Goal: Find specific page/section: Find specific page/section

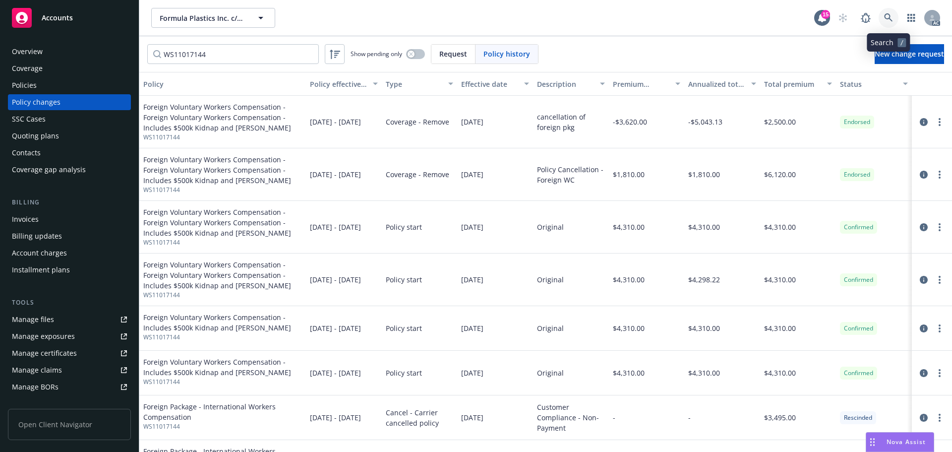
click at [889, 16] on icon at bounding box center [888, 17] width 9 height 9
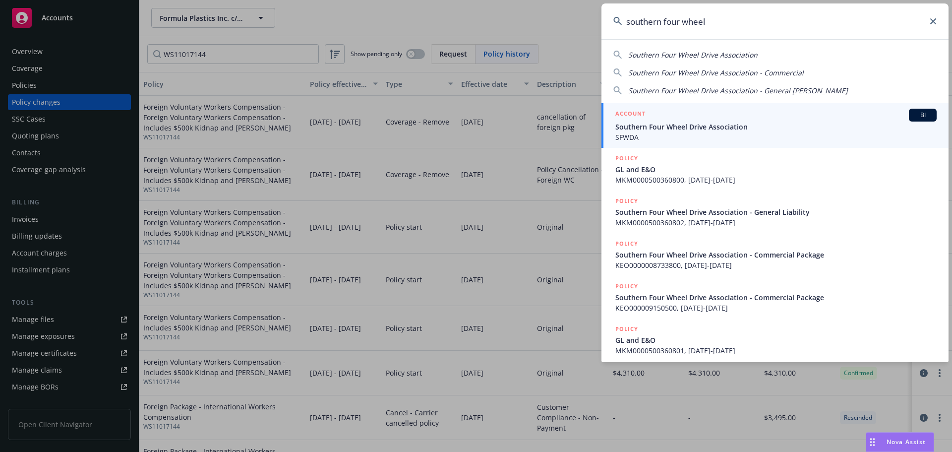
type input "southern four wheel"
click at [730, 124] on span "Southern Four Wheel Drive Association" at bounding box center [775, 127] width 321 height 10
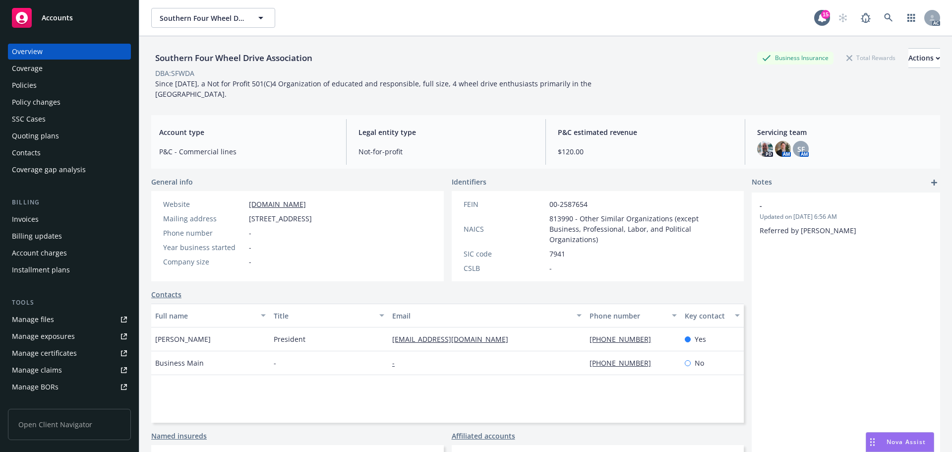
click at [51, 89] on div "Policies" at bounding box center [69, 85] width 115 height 16
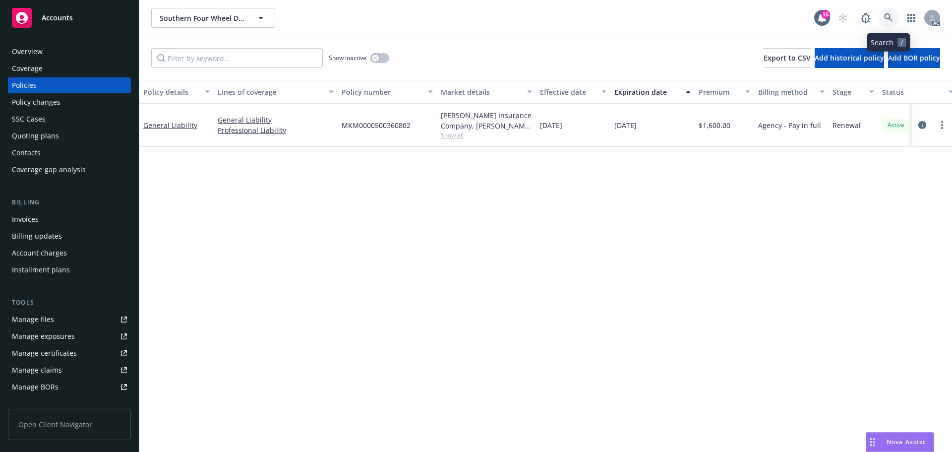
click at [885, 21] on icon at bounding box center [888, 17] width 9 height 9
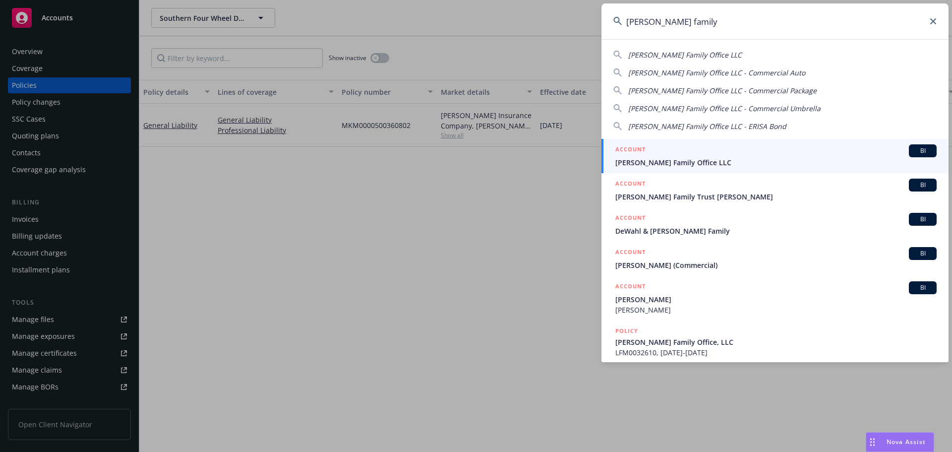
type input "[PERSON_NAME] family"
click at [671, 150] on div "ACCOUNT BI" at bounding box center [775, 150] width 321 height 13
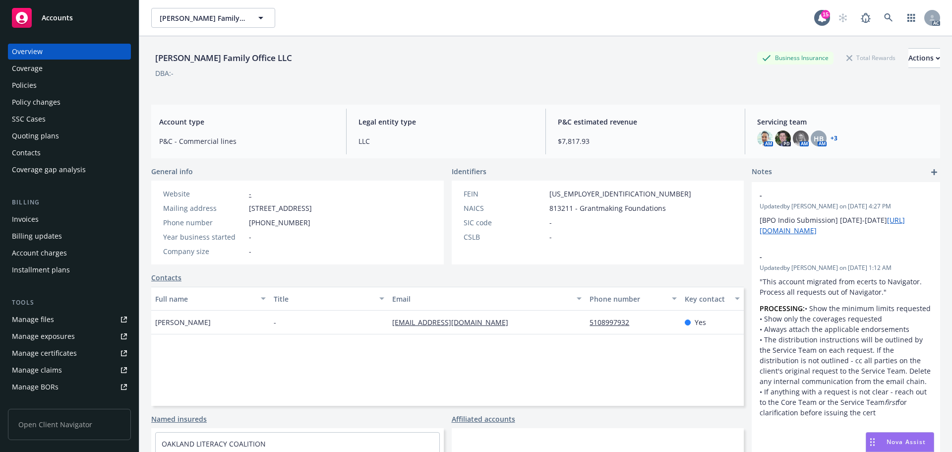
click at [41, 98] on div "Policy changes" at bounding box center [36, 102] width 49 height 16
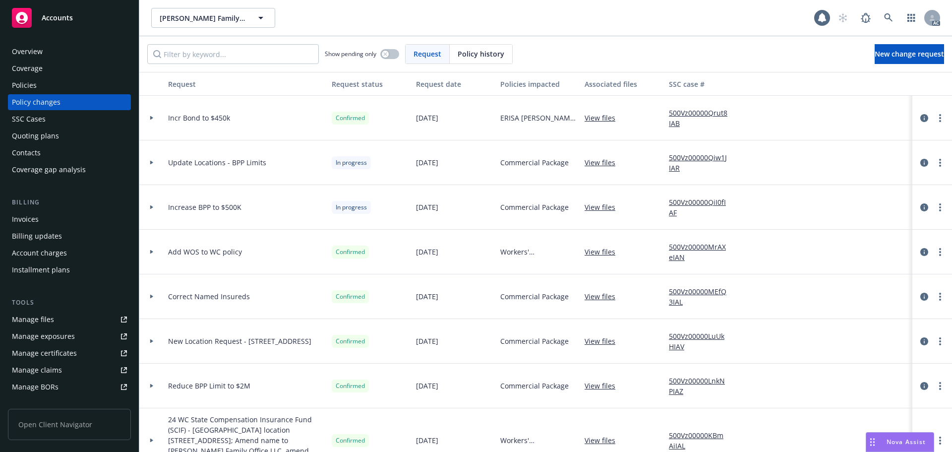
click at [473, 55] on span "Policy history" at bounding box center [481, 54] width 47 height 10
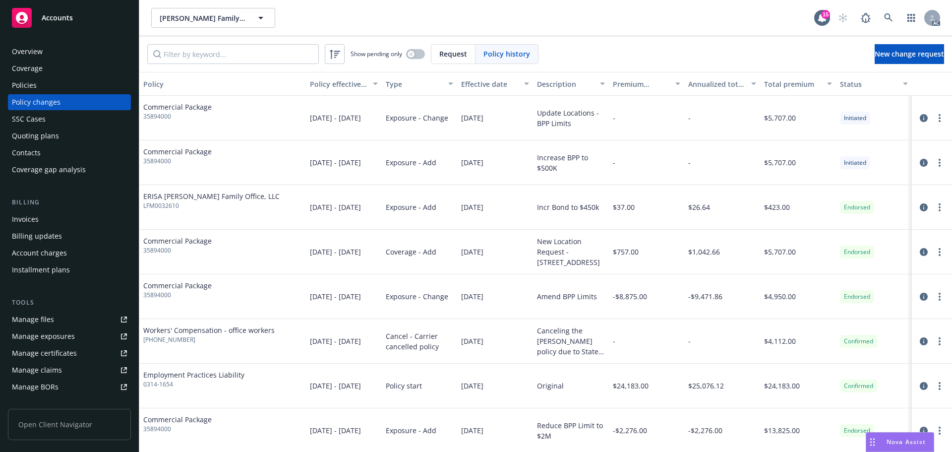
scroll to position [50, 0]
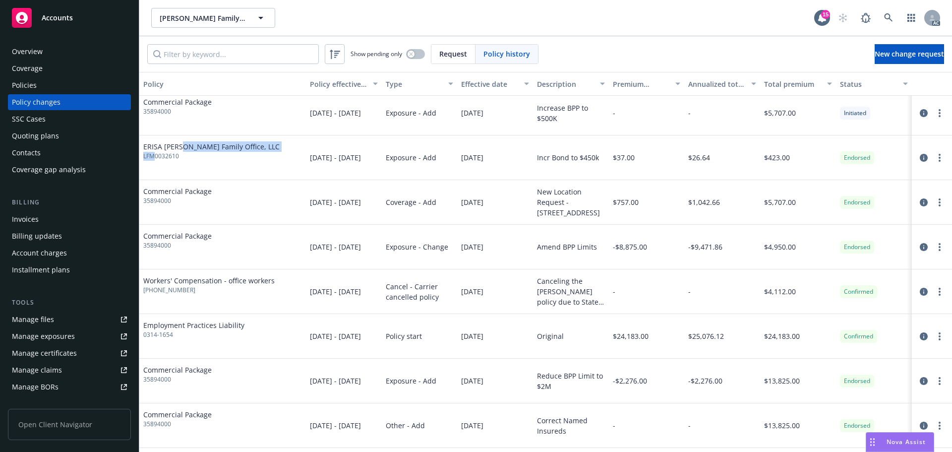
drag, startPoint x: 184, startPoint y: 150, endPoint x: 153, endPoint y: 153, distance: 30.9
click at [153, 153] on div "ERISA [PERSON_NAME] Family Office, LLC LFM0032610" at bounding box center [211, 150] width 136 height 19
drag, startPoint x: 169, startPoint y: 157, endPoint x: 141, endPoint y: 157, distance: 27.8
click at [141, 157] on div "ERISA [PERSON_NAME] Family Office, LLC LFM0032610" at bounding box center [222, 157] width 167 height 45
copy span "LFM0032610"
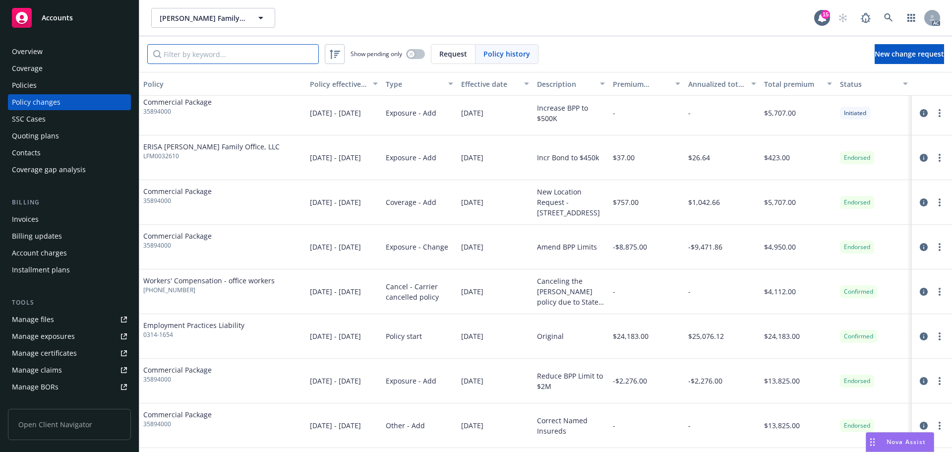
click at [194, 55] on input "Filter by keyword..." at bounding box center [233, 54] width 172 height 20
paste input "LFM0032610"
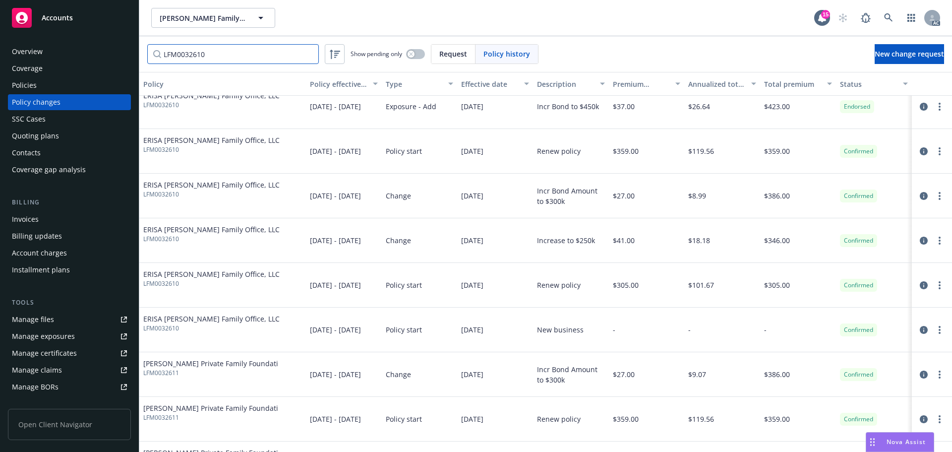
scroll to position [0, 0]
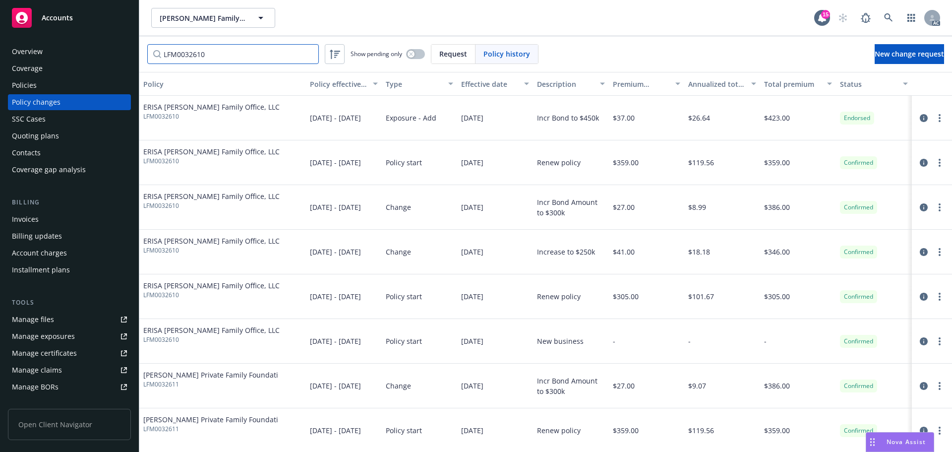
type input "LFM0032610"
click at [889, 21] on icon at bounding box center [888, 17] width 9 height 9
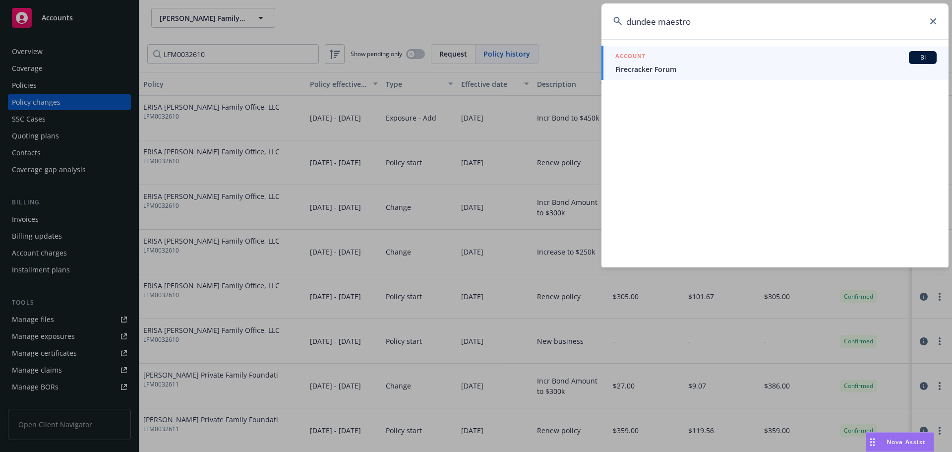
drag, startPoint x: 647, startPoint y: 13, endPoint x: 620, endPoint y: 13, distance: 26.8
click at [620, 13] on input "dundee maestro" at bounding box center [775, 21] width 347 height 36
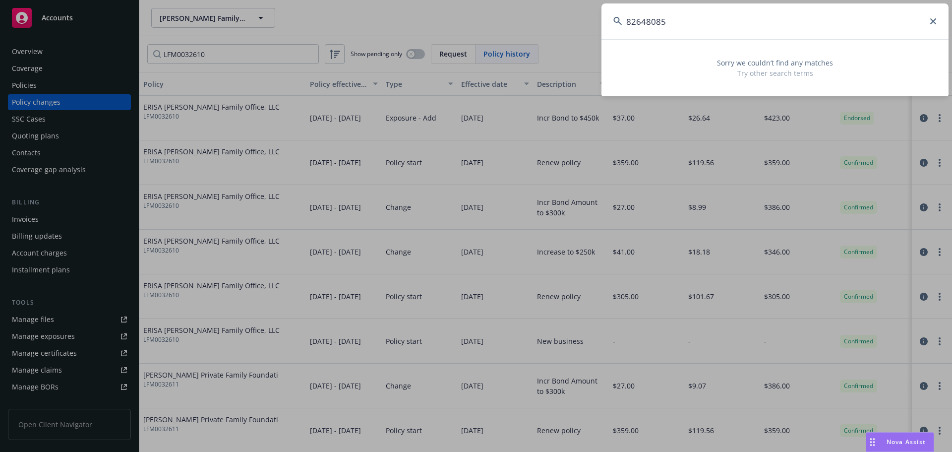
click at [646, 19] on input "82648085" at bounding box center [775, 21] width 347 height 36
drag, startPoint x: 616, startPoint y: 10, endPoint x: 609, endPoint y: 10, distance: 7.0
click at [609, 10] on input "8264-80-85" at bounding box center [775, 21] width 347 height 36
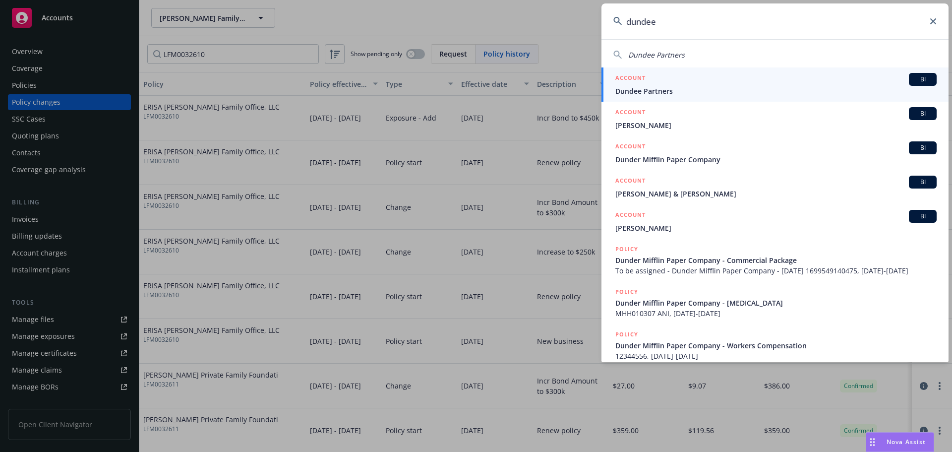
type input "dundee"
click at [677, 80] on div "ACCOUNT BI" at bounding box center [775, 79] width 321 height 13
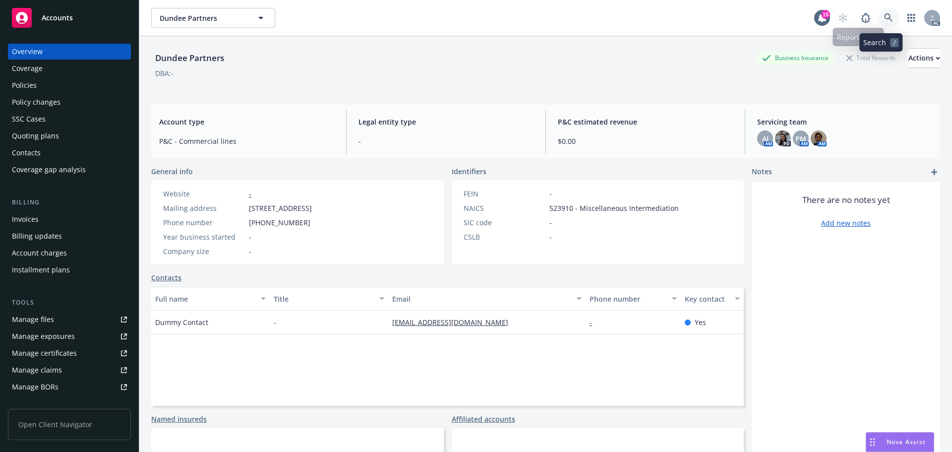
click at [879, 18] on link at bounding box center [889, 18] width 20 height 20
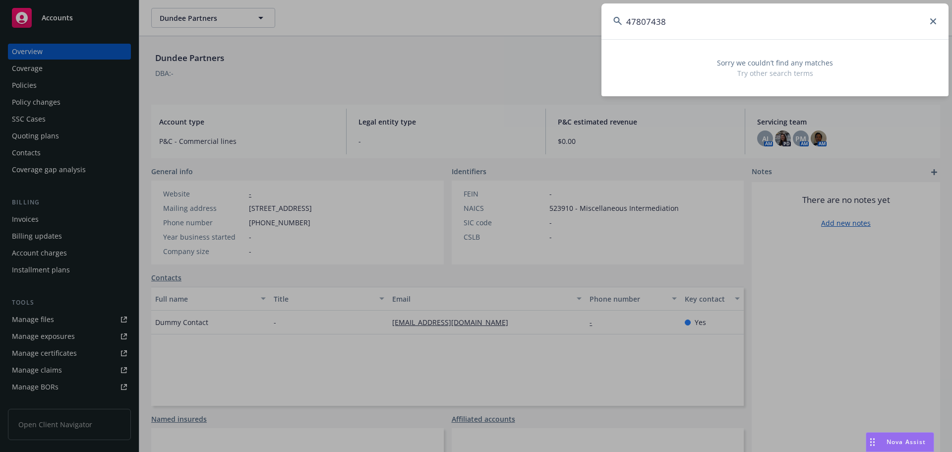
drag, startPoint x: 662, startPoint y: 21, endPoint x: 566, endPoint y: 17, distance: 95.8
click at [566, 17] on div "47807438 Sorry we couldn’t find any matches Try other search terms" at bounding box center [476, 226] width 952 height 452
drag, startPoint x: 684, startPoint y: 19, endPoint x: 615, endPoint y: 17, distance: 68.5
click at [615, 17] on div "47807438" at bounding box center [775, 21] width 347 height 36
type input "47807438"
